Goal: Information Seeking & Learning: Check status

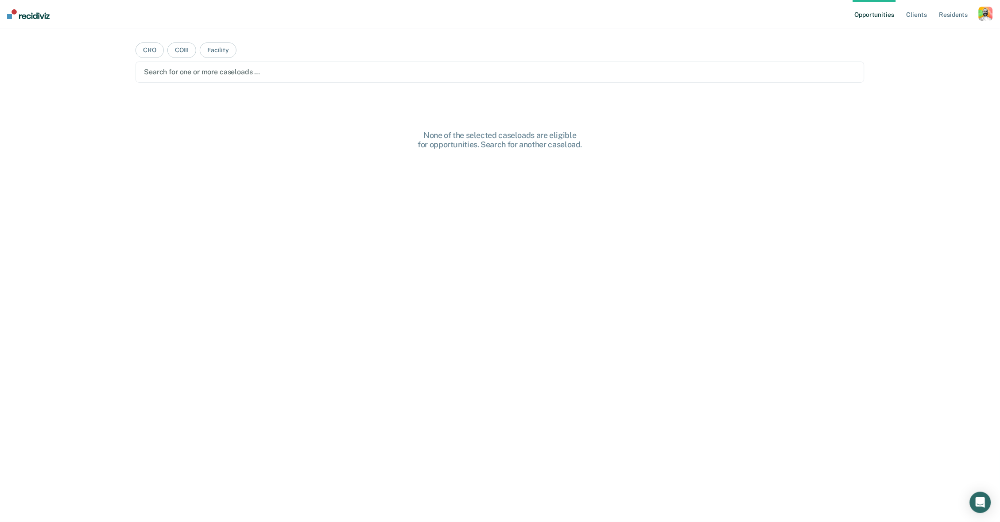
click at [986, 7] on div "button" at bounding box center [985, 14] width 14 height 14
click at [930, 37] on link "Profile" at bounding box center [949, 36] width 71 height 8
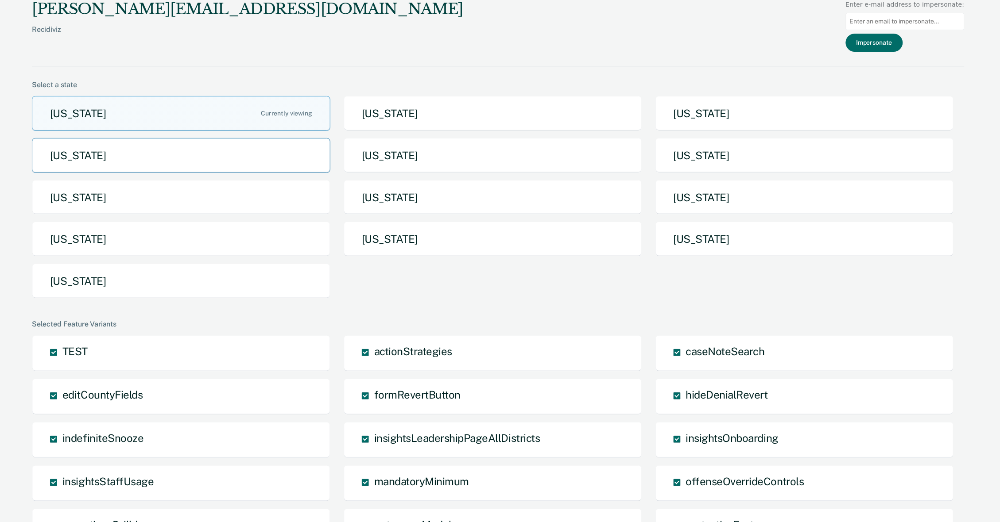
click at [232, 159] on button "[US_STATE]" at bounding box center [181, 155] width 298 height 35
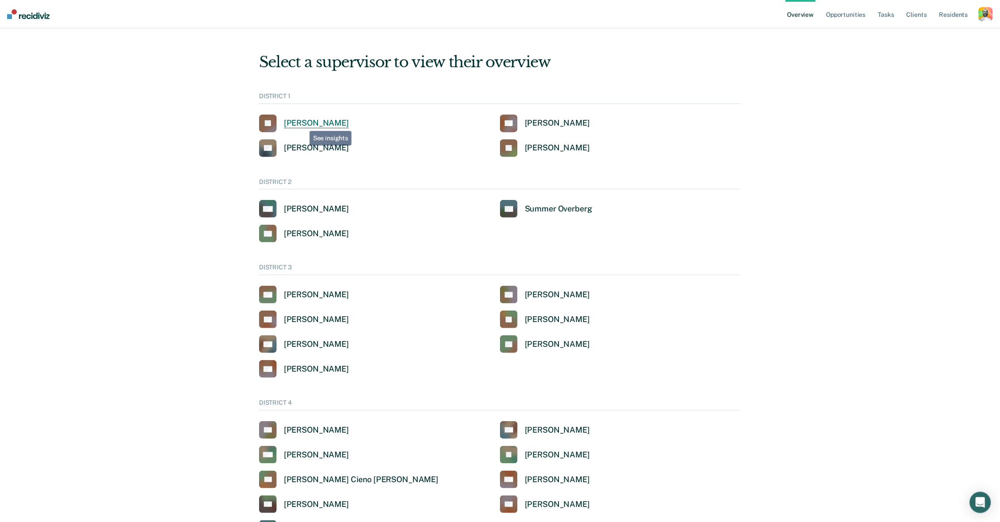
click at [303, 120] on div "[PERSON_NAME]" at bounding box center [316, 123] width 65 height 10
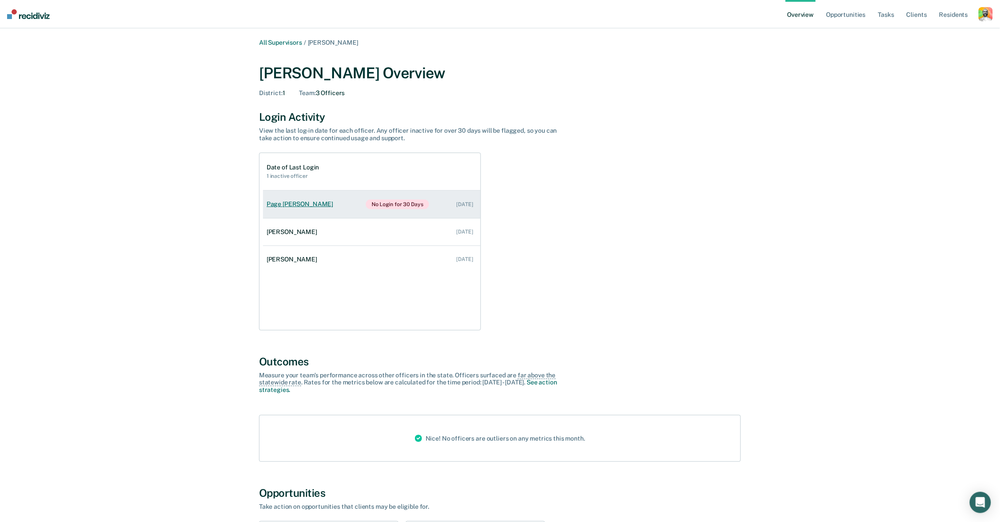
click at [294, 201] on div "Page [PERSON_NAME]" at bounding box center [302, 205] width 70 height 8
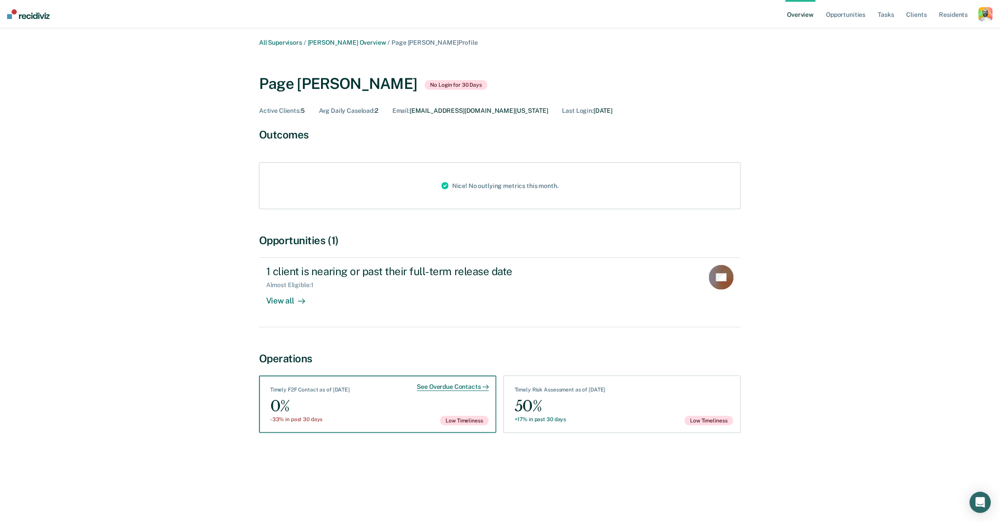
click at [438, 386] on div "See Overdue Contacts" at bounding box center [453, 387] width 72 height 8
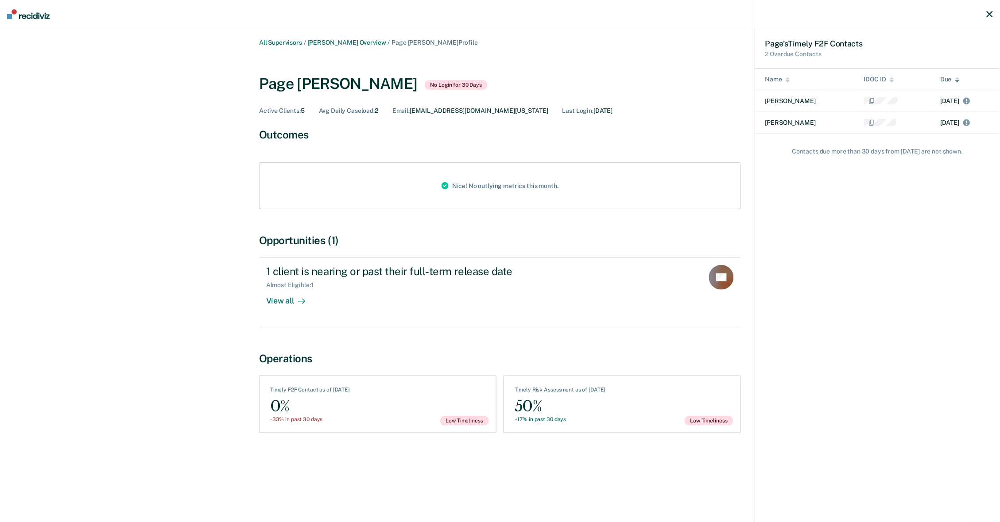
click at [652, 398] on div "Page ’s Timely F2F Contact s 2 Overdue Contacts Name IDOC ID Due [PERSON_NAME] …" at bounding box center [500, 261] width 1000 height 522
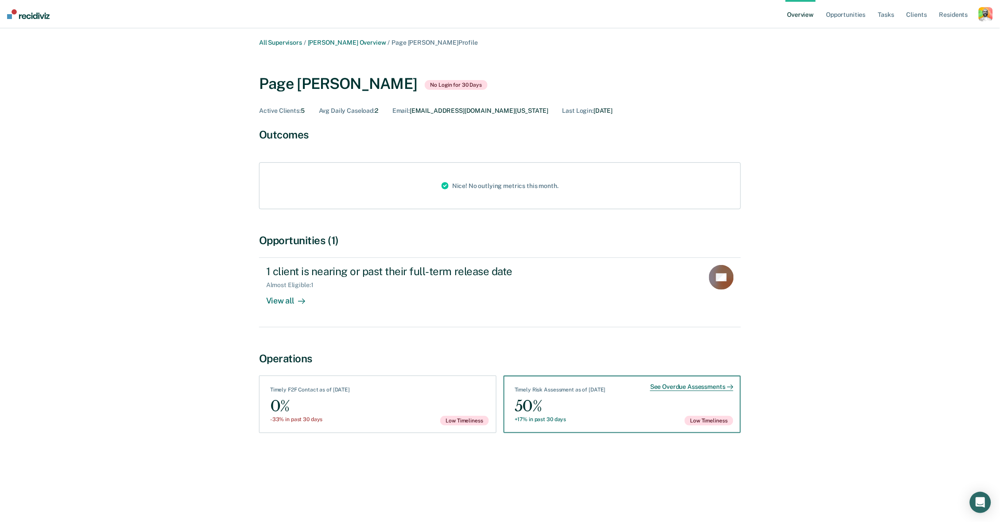
click at [667, 386] on div "See Overdue Assessments" at bounding box center [691, 387] width 83 height 8
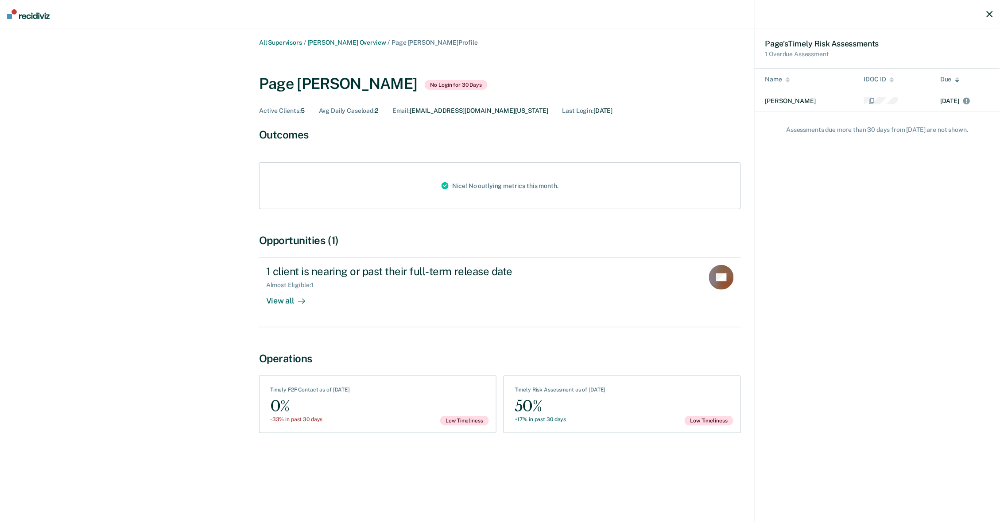
click at [824, 129] on p "Assessment s due more than 30 days from [DATE] are not shown." at bounding box center [876, 130] width 245 height 36
copy p "Assessment s due more than 30 days from [DATE] are not shown."
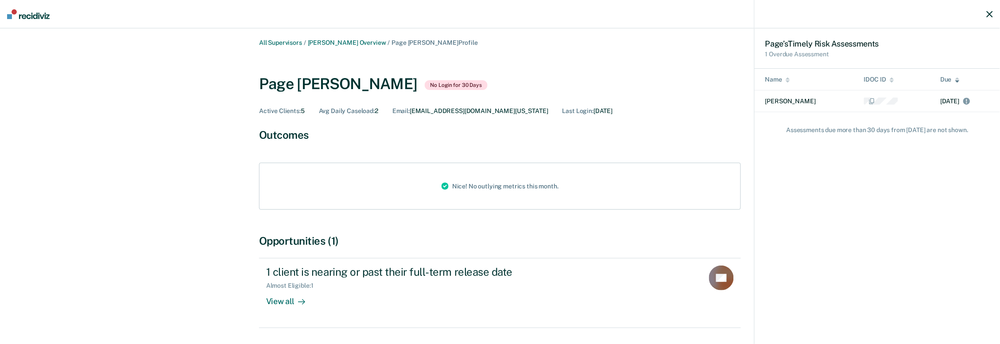
click at [139, 233] on div "Page ’s Timely Risk Assessment s 1 Overdue Assessment Name IDOC ID Due [PERSON_…" at bounding box center [500, 172] width 1000 height 344
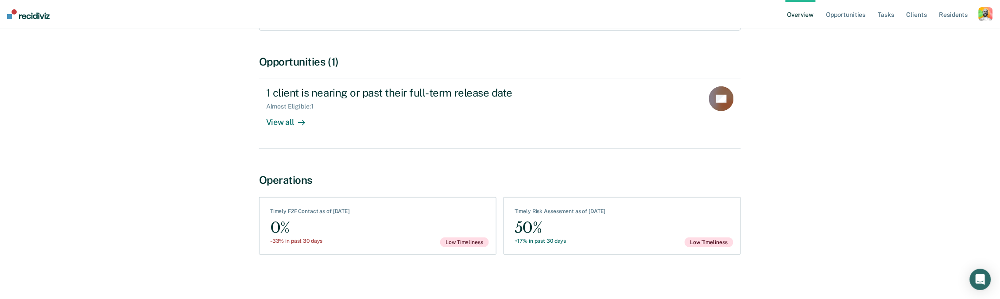
scroll to position [178, 0]
click at [142, 103] on div "All Supervisors / John Andrich Overview / Page Felbinger Profile Page Felbinger…" at bounding box center [500, 67] width 978 height 412
